Goal: Task Accomplishment & Management: Use online tool/utility

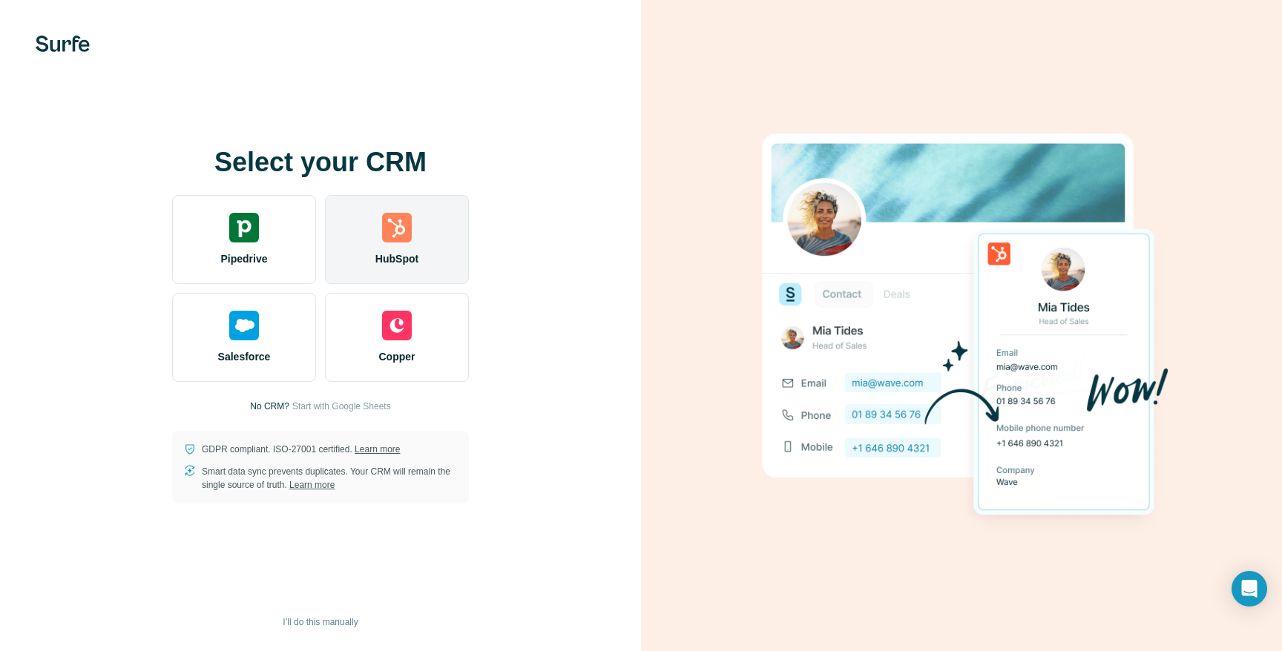
click at [395, 231] on img at bounding box center [397, 228] width 30 height 30
